Goal: Task Accomplishment & Management: Use online tool/utility

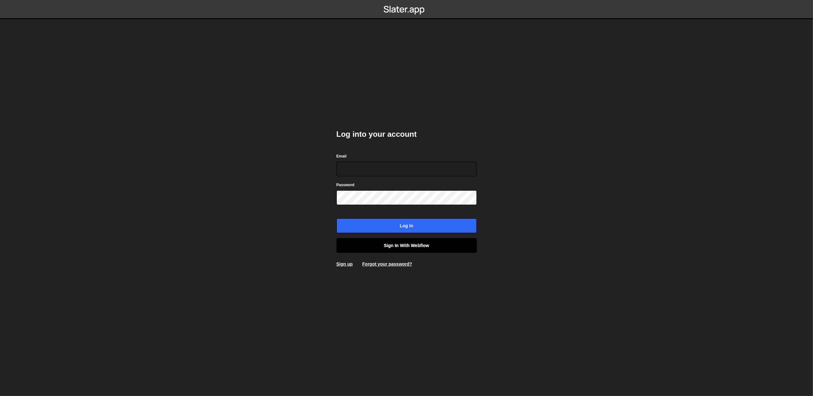
click at [411, 250] on link "Sign in with Webflow" at bounding box center [406, 245] width 140 height 15
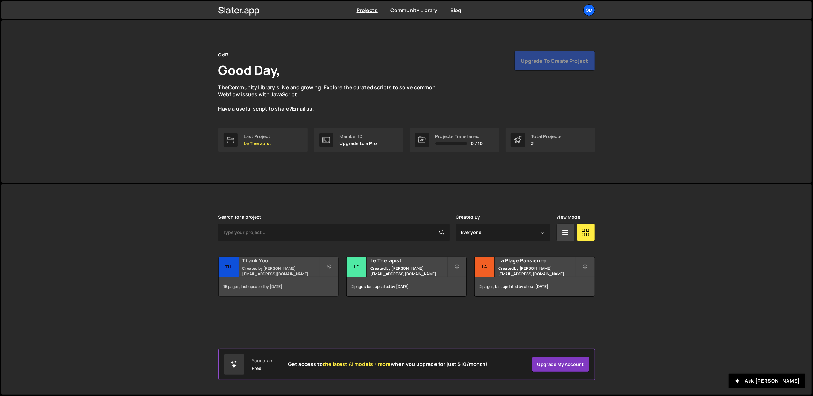
click at [265, 269] on small "Created by john@odi7.com" at bounding box center [280, 271] width 77 height 11
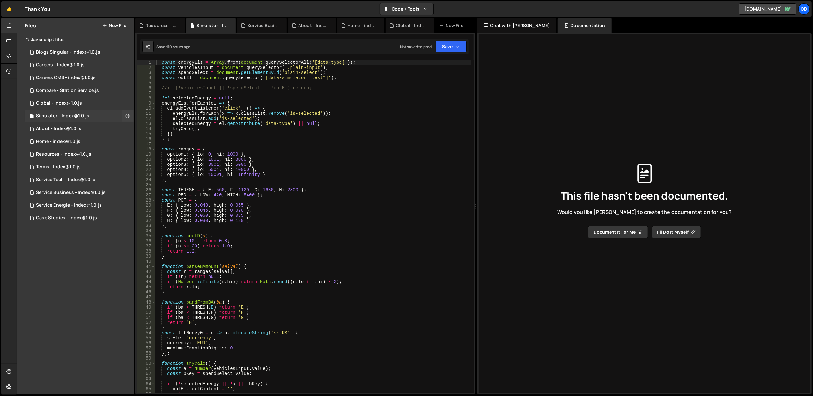
click at [84, 114] on div "Simulator - Index@1.0.js" at bounding box center [62, 116] width 53 height 6
click at [276, 175] on div "const energyEls = Array . from ( document . querySelectorAll ( '[data-type]' ))…" at bounding box center [313, 232] width 316 height 344
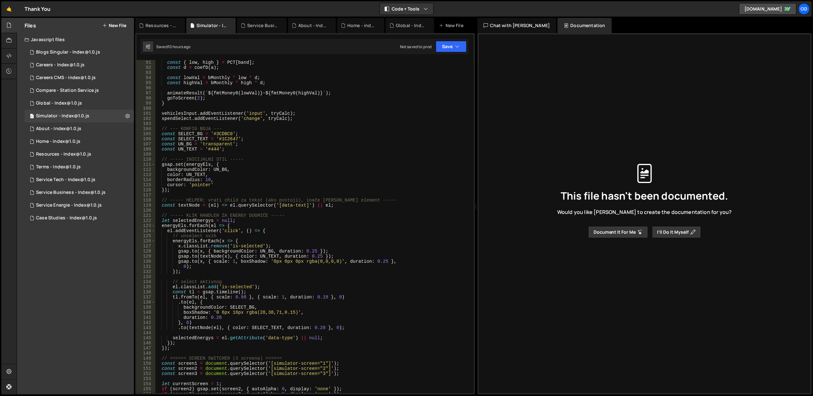
scroll to position [510, 0]
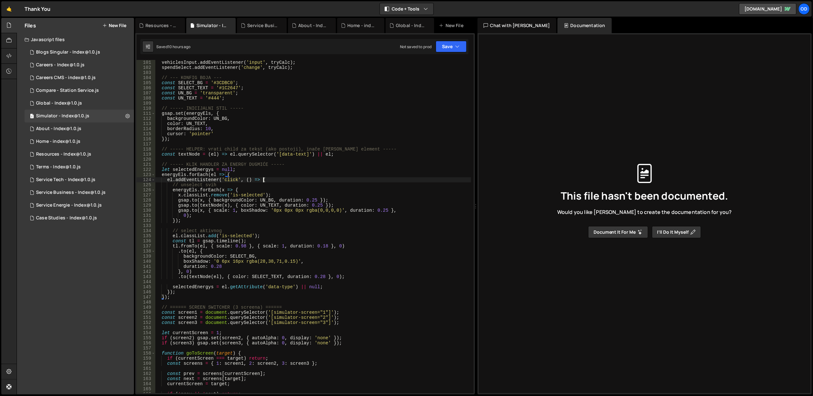
drag, startPoint x: 294, startPoint y: 178, endPoint x: 277, endPoint y: 178, distance: 16.6
click at [277, 178] on div "vehiclesInput . addEventListener ( 'input' , tryCalc ) ; spendSelect . addEvent…" at bounding box center [313, 232] width 316 height 344
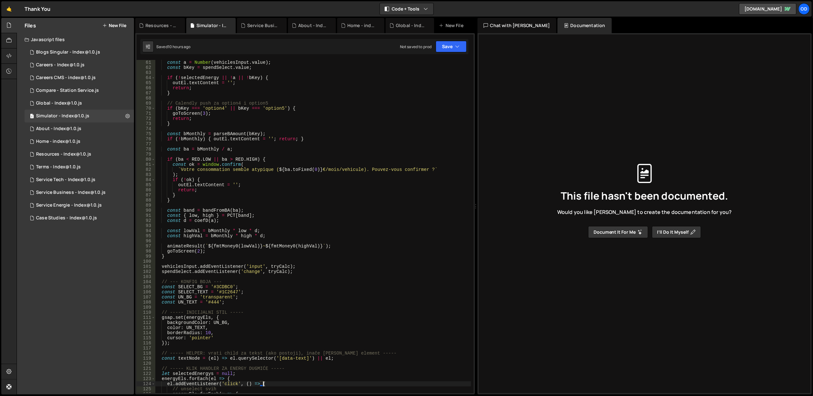
scroll to position [306, 0]
click at [247, 245] on div "const a = Number ( vehiclesInput . value ) ; const bKey = spendSelect . value ;…" at bounding box center [313, 232] width 316 height 344
click at [254, 231] on div "const a = Number ( vehiclesInput . value ) ; const bKey = spendSelect . value ;…" at bounding box center [313, 232] width 316 height 344
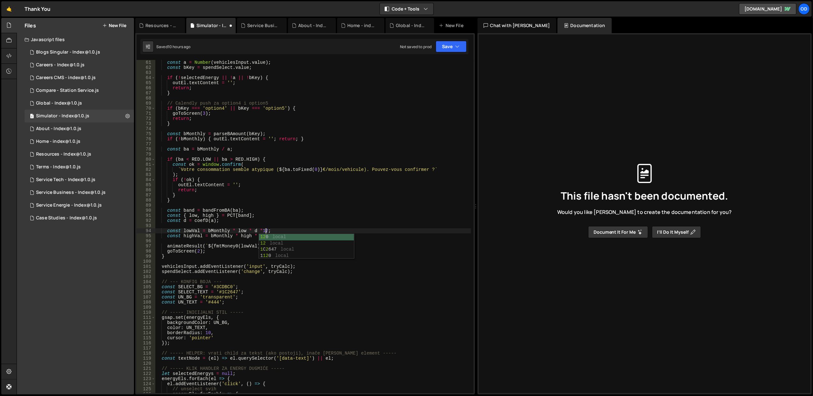
click at [387, 220] on div "const a = Number ( vehiclesInput . value ) ; const bKey = spendSelect . value ;…" at bounding box center [313, 232] width 316 height 344
click at [261, 230] on div "const a = Number ( vehiclesInput . value ) ; const bKey = spendSelect . value ;…" at bounding box center [313, 232] width 316 height 344
click at [261, 234] on div "const a = Number ( vehiclesInput . value ) ; const bKey = spendSelect . value ;…" at bounding box center [313, 232] width 316 height 344
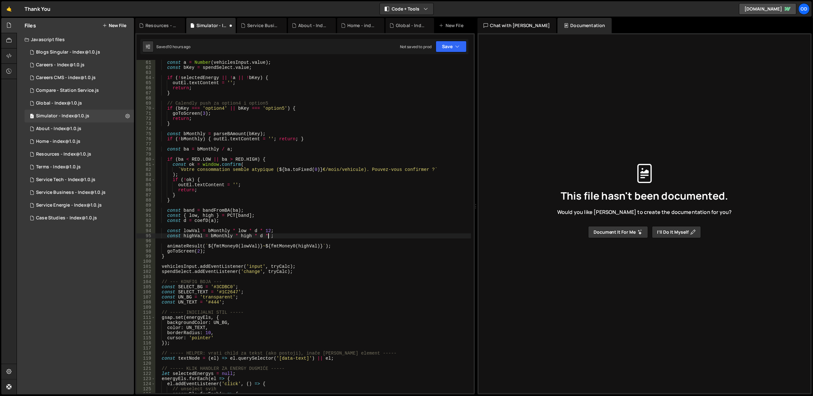
type textarea "const highVal = bMonthly * high * d * 12;"
click at [340, 204] on div "const a = Number ( vehiclesInput . value ) ; const bKey = spendSelect . value ;…" at bounding box center [313, 232] width 316 height 344
click at [449, 48] on button "Save" at bounding box center [450, 46] width 31 height 11
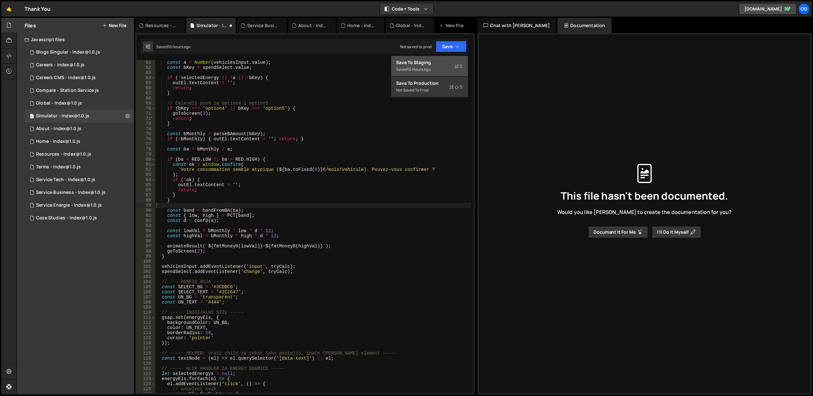
click at [435, 65] on div "Save to Staging S" at bounding box center [429, 62] width 66 height 6
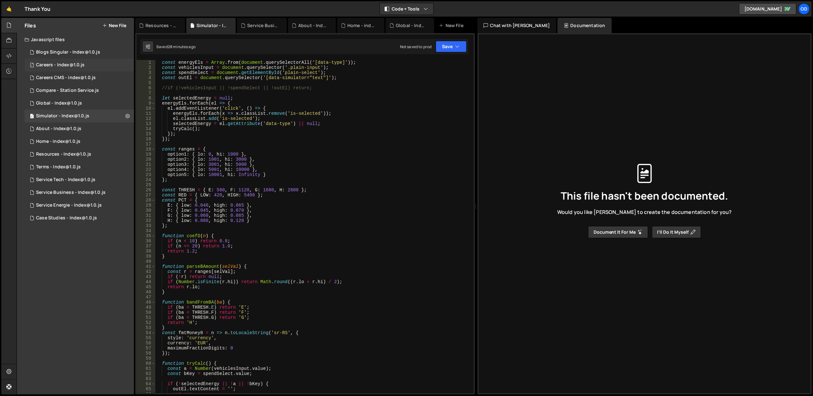
click at [51, 62] on div "1 Careers - Index@1.0.js 0" at bounding box center [79, 65] width 109 height 13
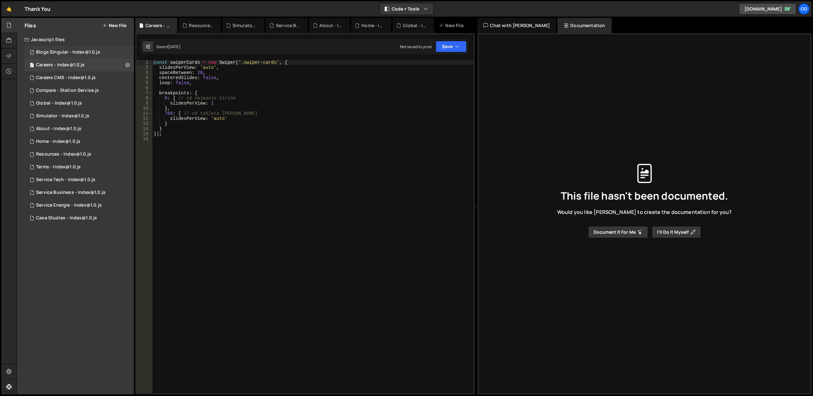
click at [61, 49] on div "1 Blogs Singular - Index@1.0.js 0" at bounding box center [79, 52] width 109 height 13
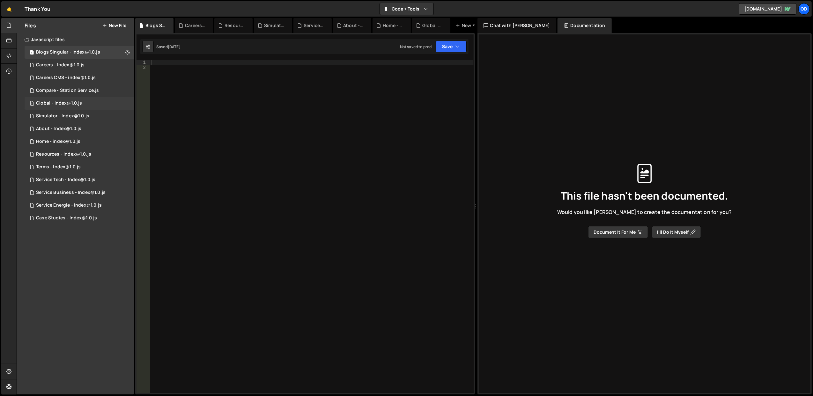
click at [64, 104] on div "Global - Index@1.0.js" at bounding box center [59, 103] width 46 height 6
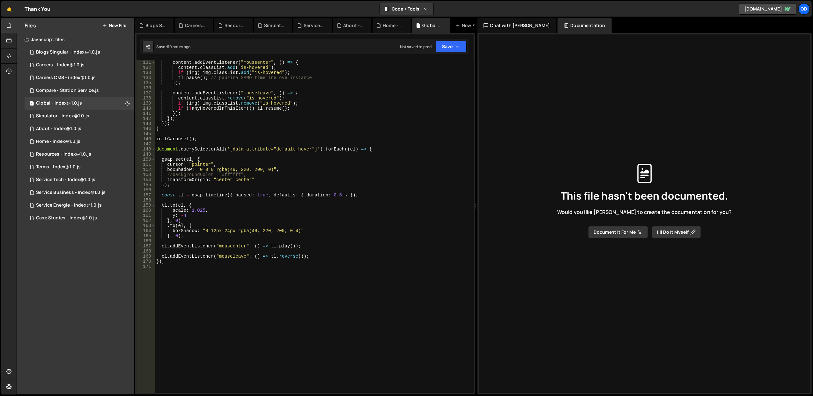
scroll to position [663, 0]
